Goal: Check status: Check status

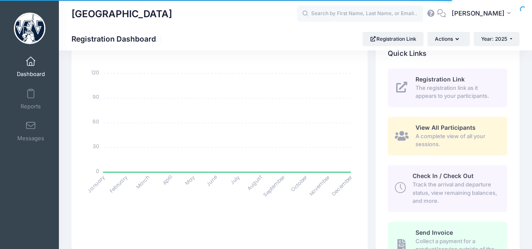
select select
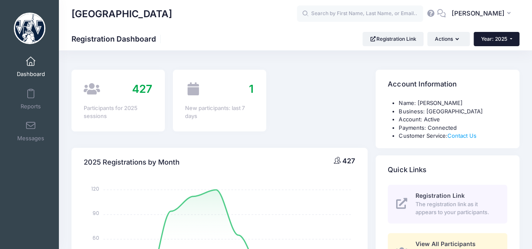
drag, startPoint x: 538, startPoint y: 49, endPoint x: 518, endPoint y: 42, distance: 20.8
click at [518, 42] on html "Processing Request Please wait... Processing Request Please wait... Processing …" at bounding box center [266, 124] width 532 height 249
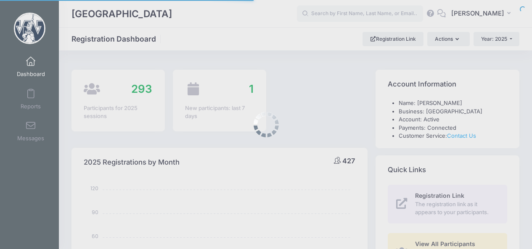
select select
